Goal: Task Accomplishment & Management: Complete application form

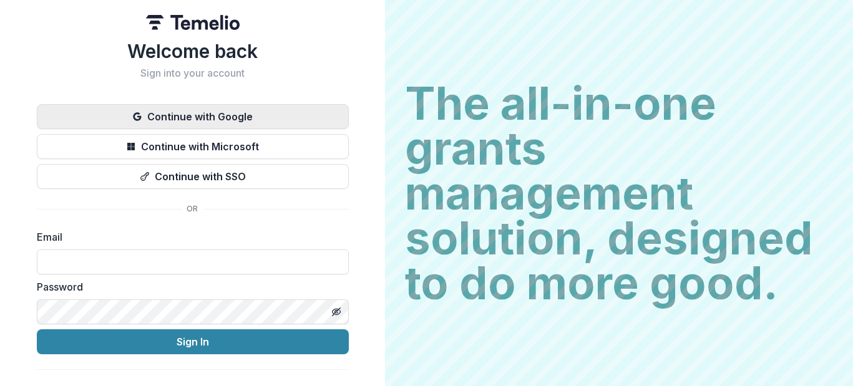
click at [232, 115] on button "Continue with Google" at bounding box center [193, 116] width 312 height 25
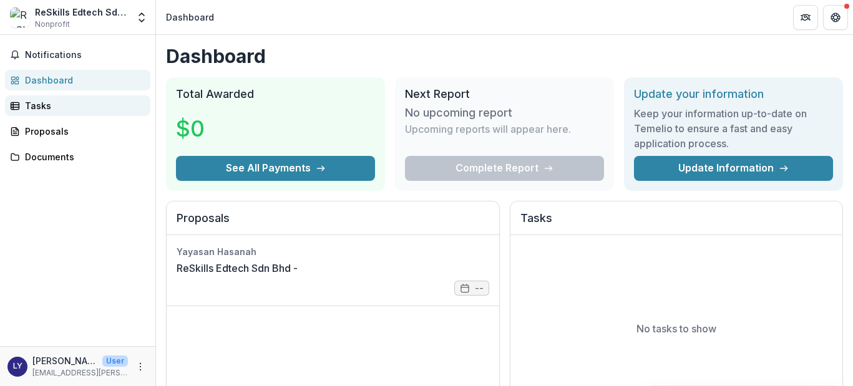
click at [69, 106] on div "Tasks" at bounding box center [82, 105] width 115 height 13
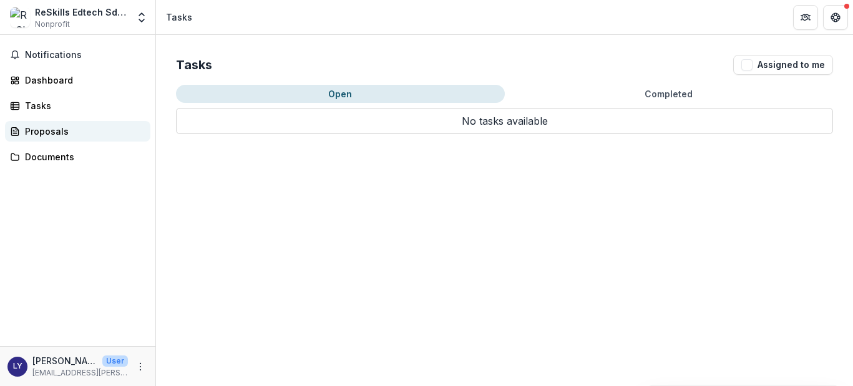
click at [74, 127] on div "Proposals" at bounding box center [82, 131] width 115 height 13
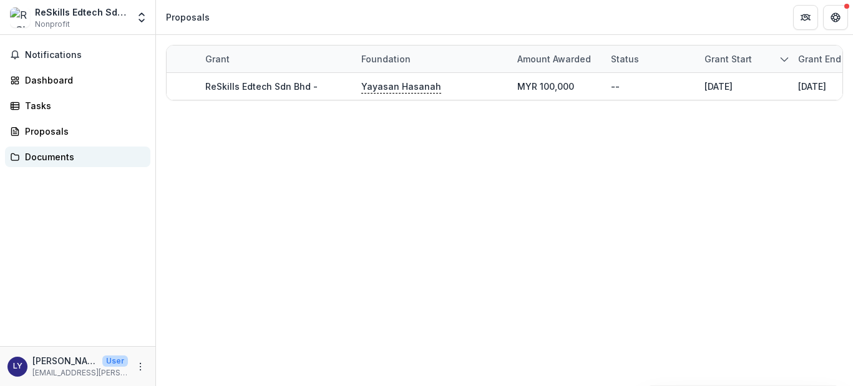
click at [75, 150] on div "Documents" at bounding box center [82, 156] width 115 height 13
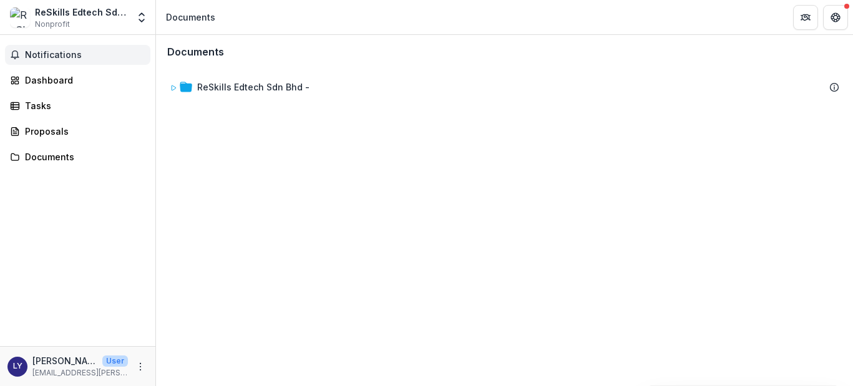
click at [67, 62] on button "Notifications" at bounding box center [77, 55] width 145 height 20
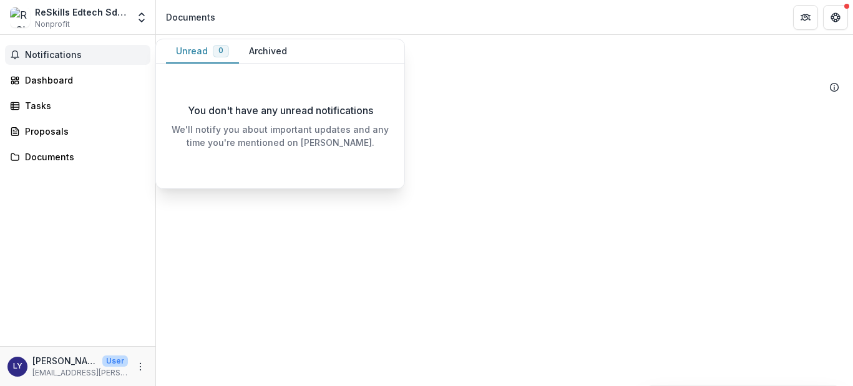
click at [265, 51] on button "Archived" at bounding box center [268, 51] width 58 height 24
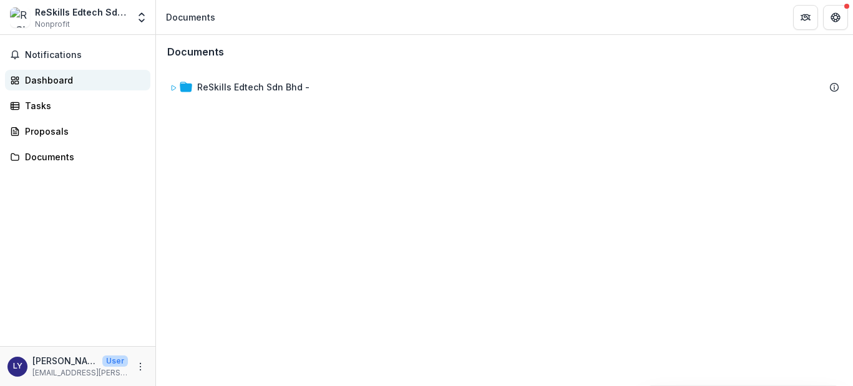
click at [69, 84] on div "Dashboard" at bounding box center [82, 80] width 115 height 13
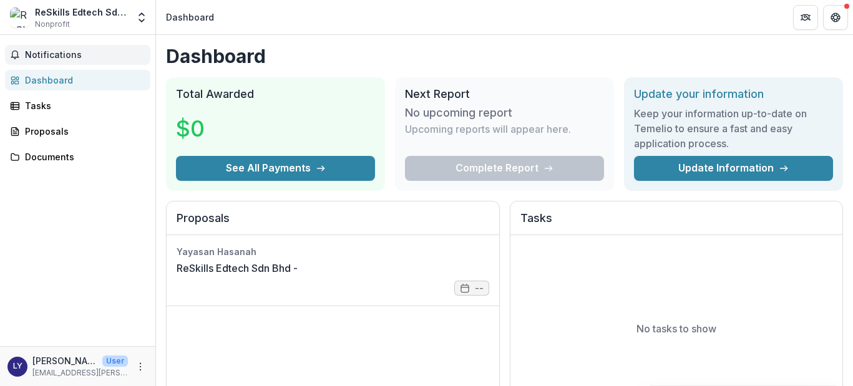
click at [96, 49] on button "Notifications" at bounding box center [77, 55] width 145 height 20
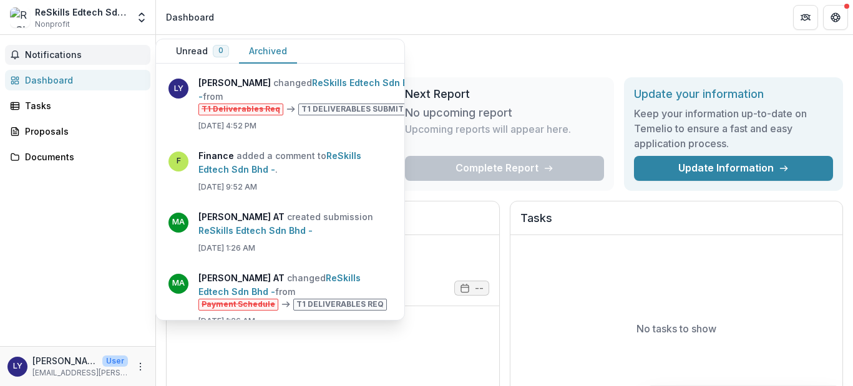
click at [86, 52] on span "Notifications" at bounding box center [85, 55] width 120 height 11
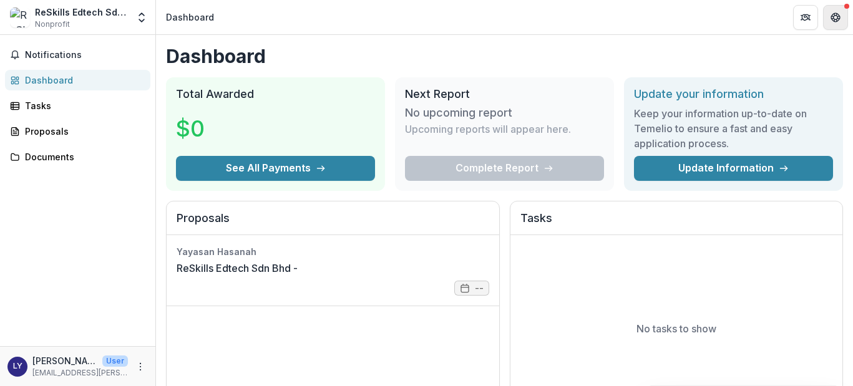
click at [834, 22] on button "Get Help" at bounding box center [835, 17] width 25 height 25
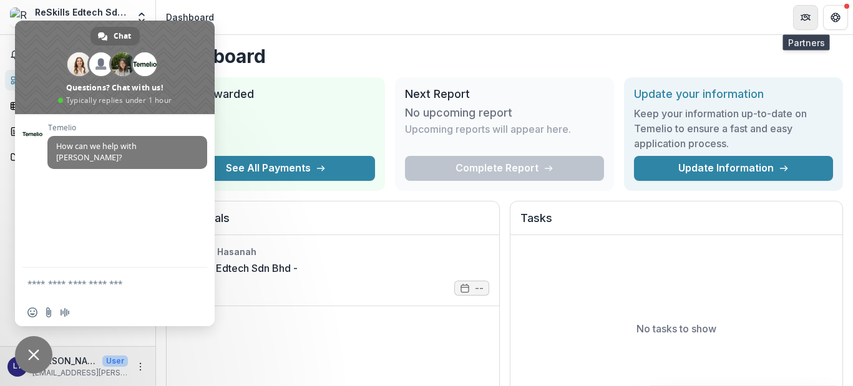
click at [797, 21] on button "Partners" at bounding box center [805, 17] width 25 height 25
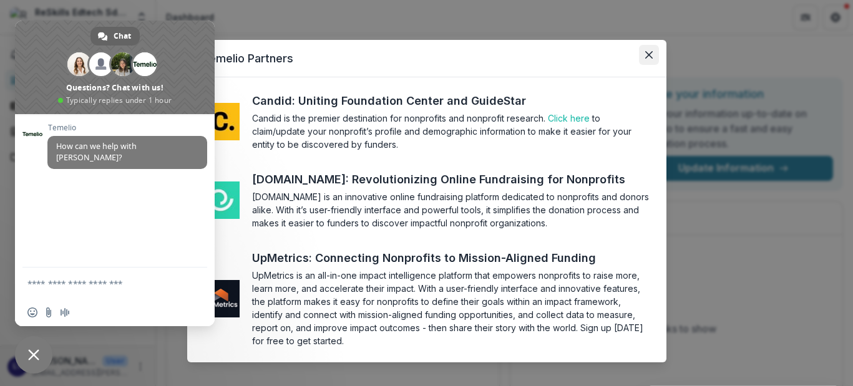
click at [639, 58] on button "Close" at bounding box center [649, 55] width 20 height 20
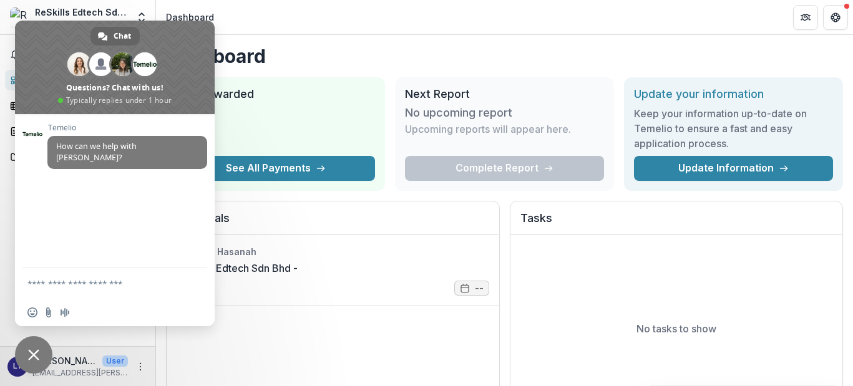
click at [348, 51] on h1 "Dashboard" at bounding box center [504, 56] width 677 height 22
click at [839, 16] on icon "Get Help" at bounding box center [839, 17] width 2 height 3
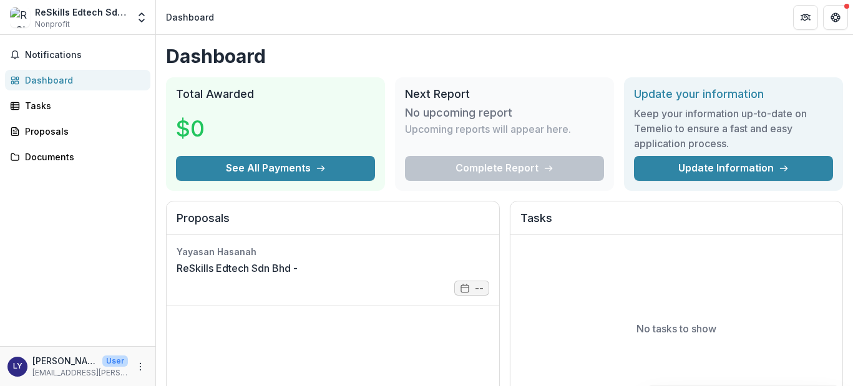
click at [94, 25] on div "ReSkills Edtech Sdn Bhd Nonprofit" at bounding box center [81, 18] width 93 height 24
click at [83, 14] on div "ReSkills Edtech Sdn Bhd" at bounding box center [81, 12] width 93 height 13
click at [14, 19] on img at bounding box center [20, 17] width 20 height 20
click at [44, 50] on span "Notifications" at bounding box center [85, 55] width 120 height 11
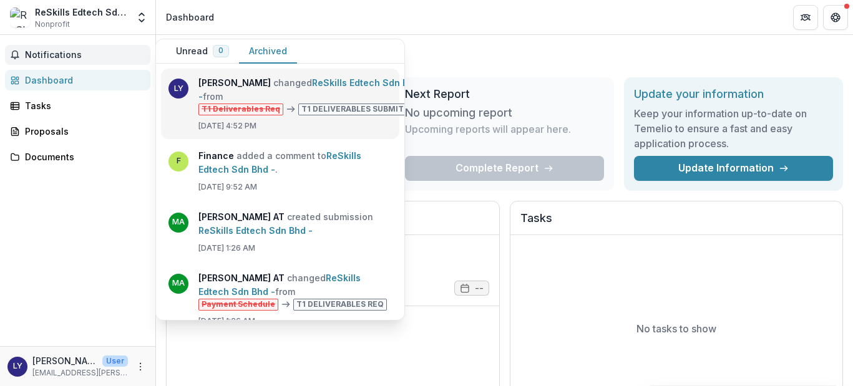
click at [265, 102] on link "ReSkills Edtech Sdn Bhd -" at bounding box center [309, 89] width 221 height 24
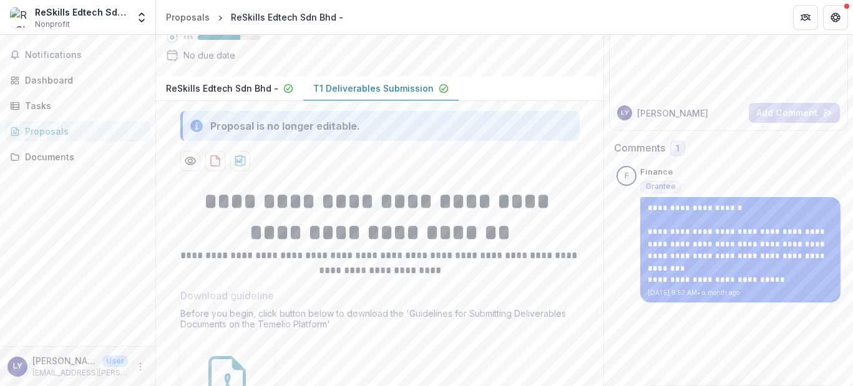
scroll to position [86, 0]
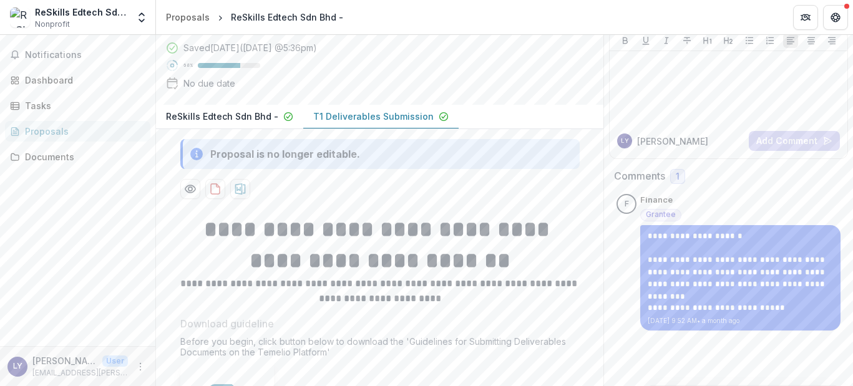
click at [341, 123] on p "T1 Deliverables Submission" at bounding box center [373, 116] width 120 height 13
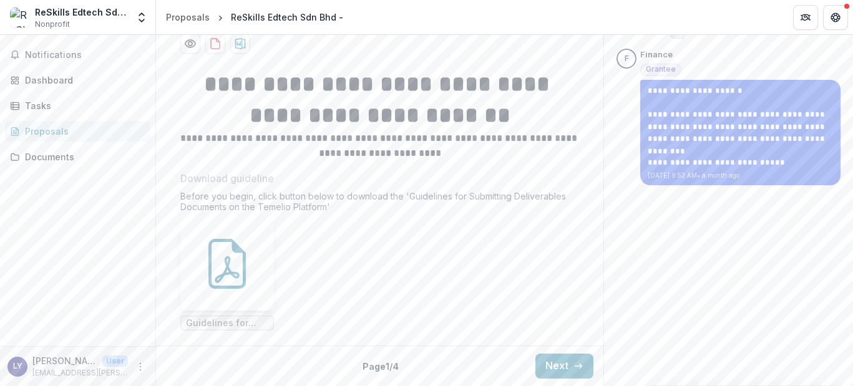
scroll to position [288, 0]
click at [568, 370] on button "Next" at bounding box center [565, 366] width 58 height 25
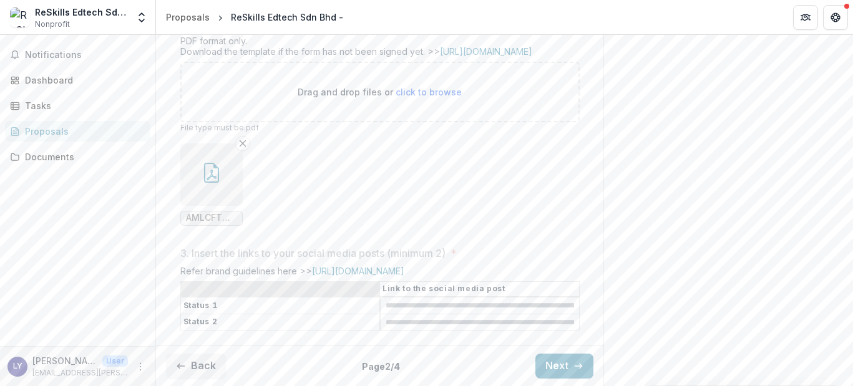
scroll to position [697, 0]
click at [551, 365] on button "Next" at bounding box center [565, 366] width 58 height 25
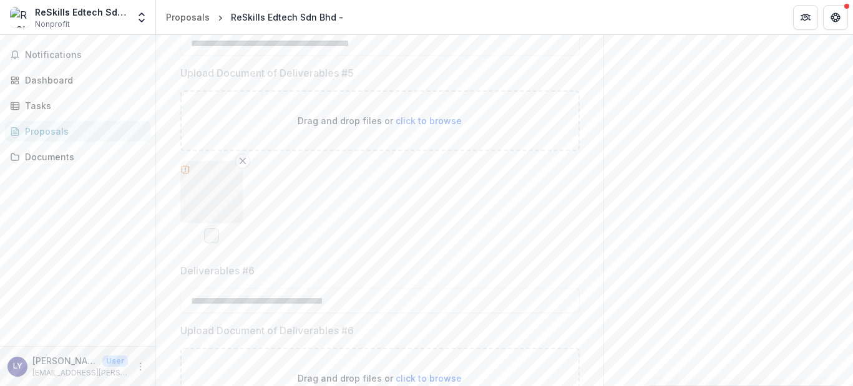
click at [376, 151] on div "Drag and drop files or click to browse" at bounding box center [380, 121] width 400 height 61
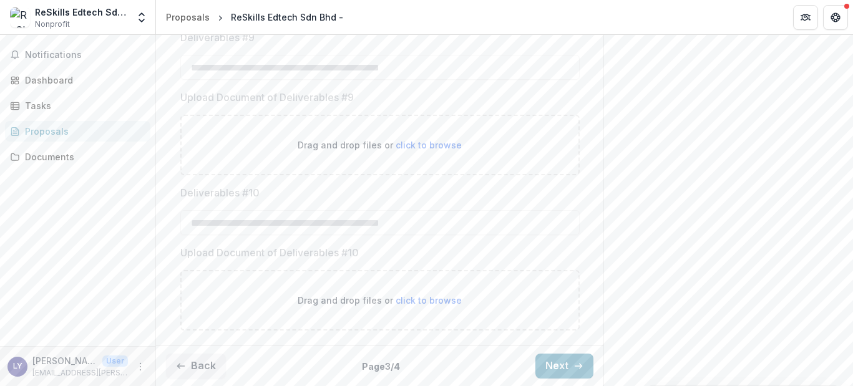
click at [420, 140] on span "click to browse" at bounding box center [429, 145] width 66 height 11
